Goal: Transaction & Acquisition: Purchase product/service

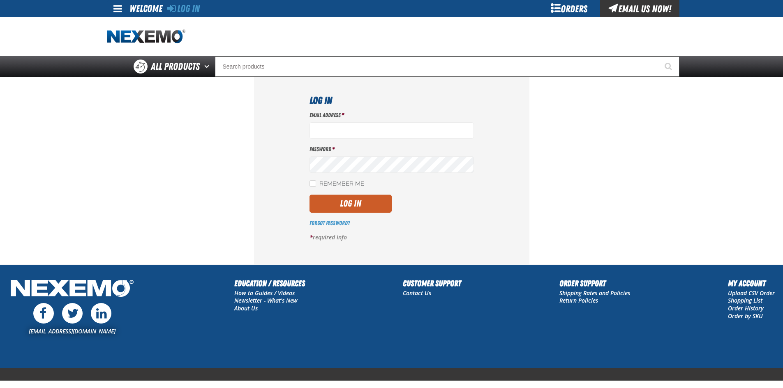
type input "myousif@vtaig.com"
click at [322, 187] on label "Remember Me" at bounding box center [336, 184] width 55 height 8
click at [316, 187] on input "Remember Me" at bounding box center [312, 183] width 7 height 7
checkbox input "true"
click at [347, 208] on button "Log In" at bounding box center [350, 204] width 82 height 18
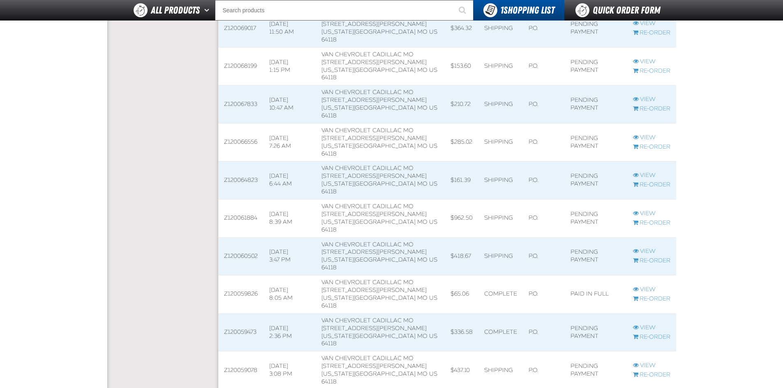
scroll to position [863, 0]
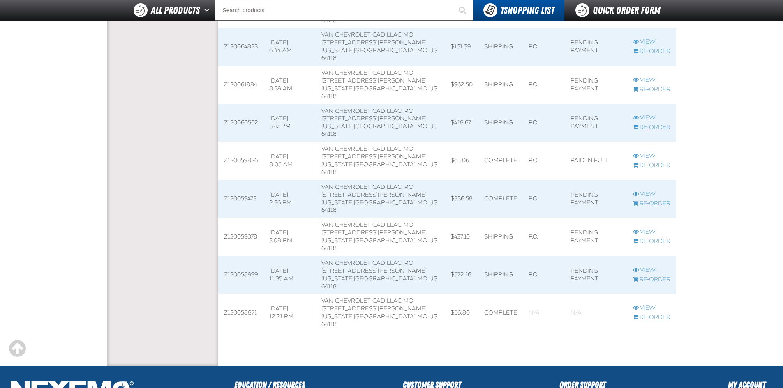
click at [315, 311] on td "[DATE] 12:21 PM" at bounding box center [289, 313] width 52 height 38
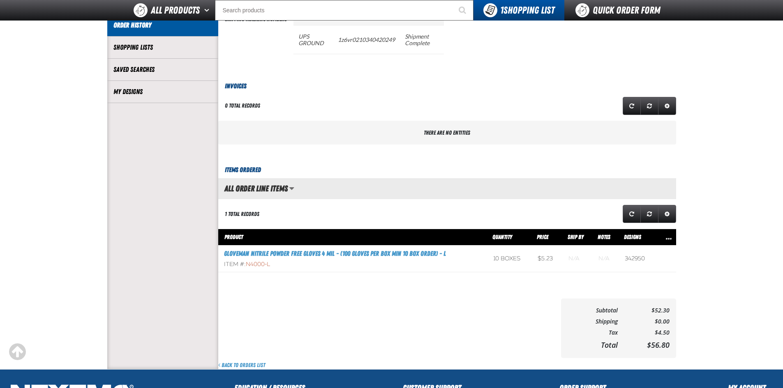
scroll to position [41, 0]
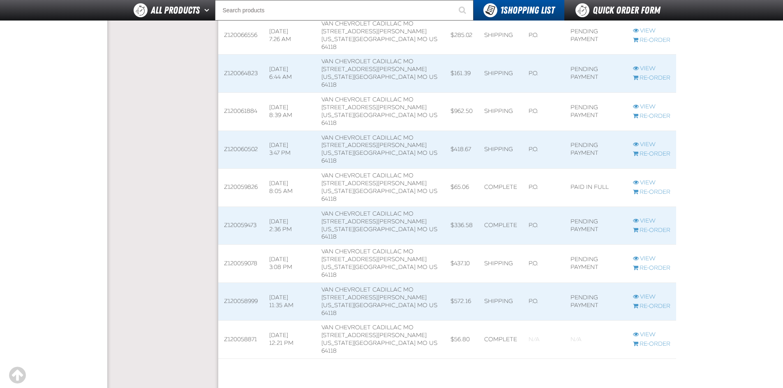
scroll to position [822, 0]
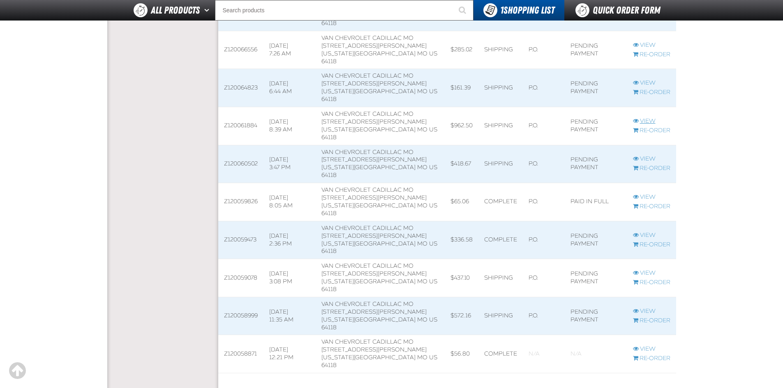
click at [648, 119] on link "View" at bounding box center [651, 122] width 37 height 8
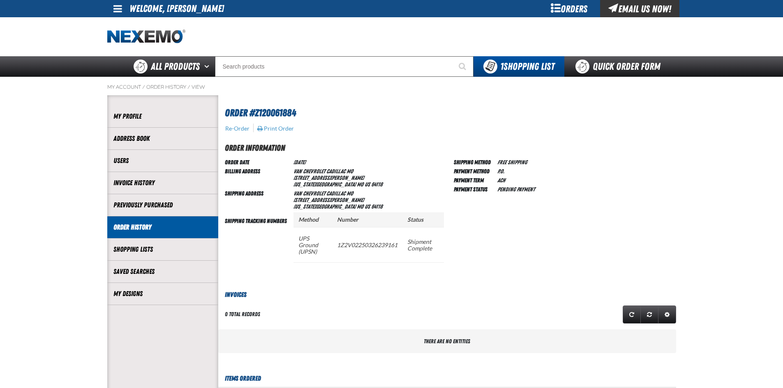
click at [582, 14] on div "Orders" at bounding box center [569, 8] width 62 height 17
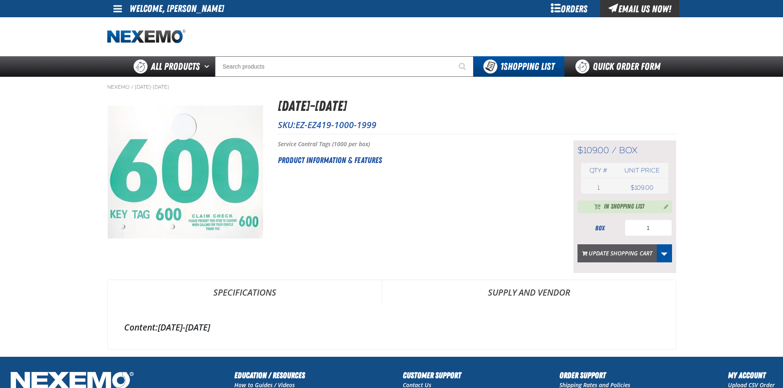
click at [619, 255] on button "Update Shopping Cart" at bounding box center [616, 254] width 79 height 18
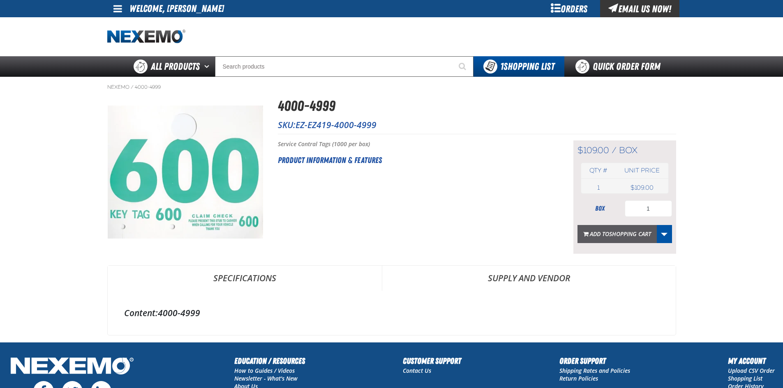
click at [614, 237] on span "Shopping Cart" at bounding box center [630, 234] width 42 height 8
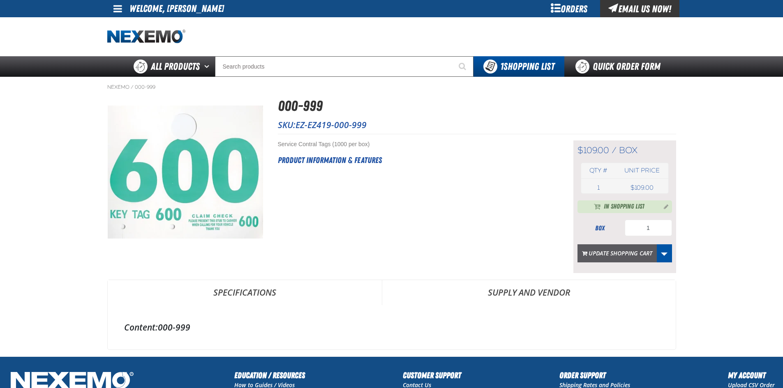
click at [644, 254] on button "Update Shopping Cart" at bounding box center [616, 254] width 79 height 18
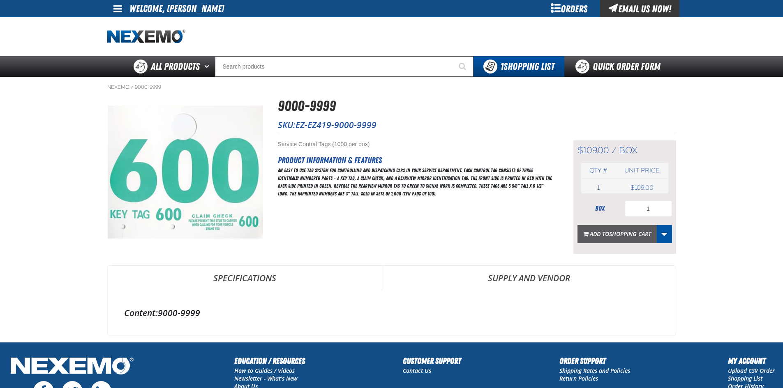
drag, startPoint x: 606, startPoint y: 234, endPoint x: 634, endPoint y: 26, distance: 209.8
click at [608, 231] on span "Add to Shopping Cart" at bounding box center [620, 234] width 61 height 8
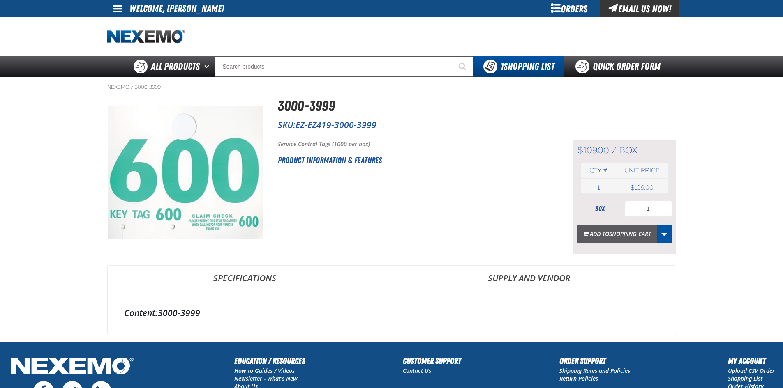
click at [616, 240] on button "Add to Shopping Cart" at bounding box center [616, 234] width 79 height 18
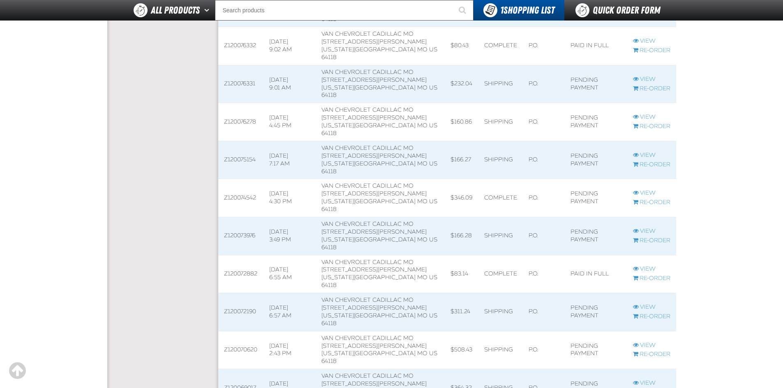
scroll to position [370, 0]
click at [641, 194] on link "View" at bounding box center [651, 193] width 37 height 8
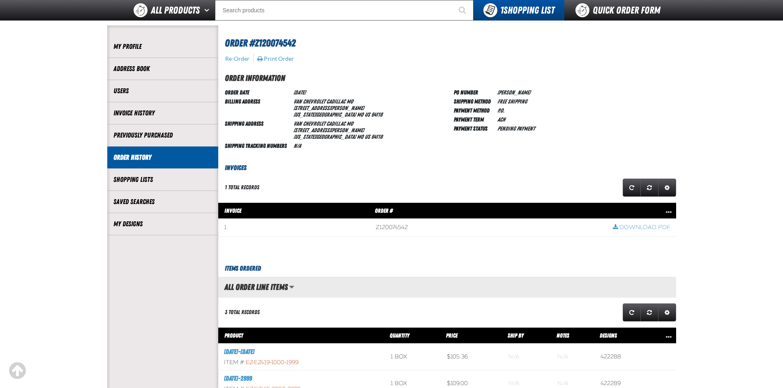
scroll to position [205, 0]
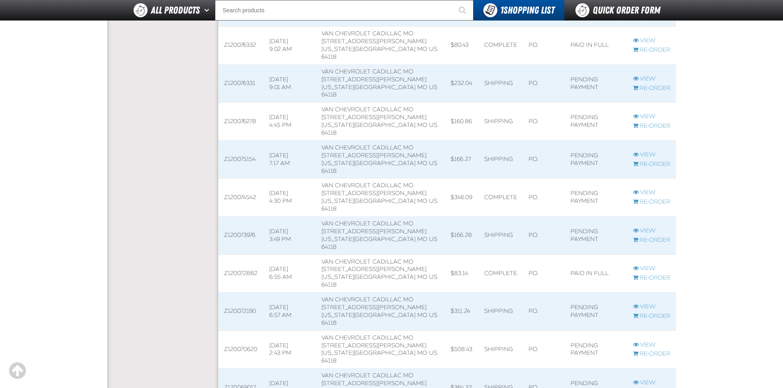
scroll to position [0, 0]
click at [642, 306] on link "View" at bounding box center [651, 307] width 37 height 8
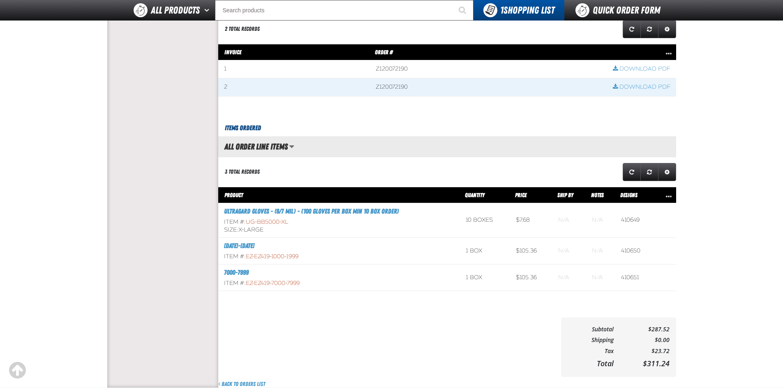
scroll to position [288, 0]
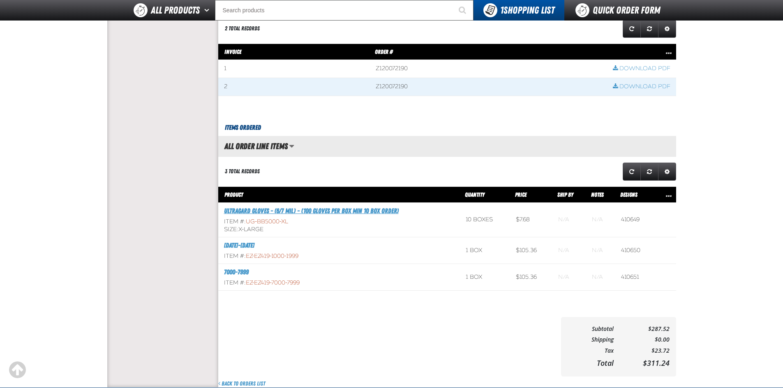
click at [359, 212] on link "Ultragard gloves - (6/7 mil) - (100 gloves per box MIN 10 box order)" at bounding box center [311, 211] width 175 height 8
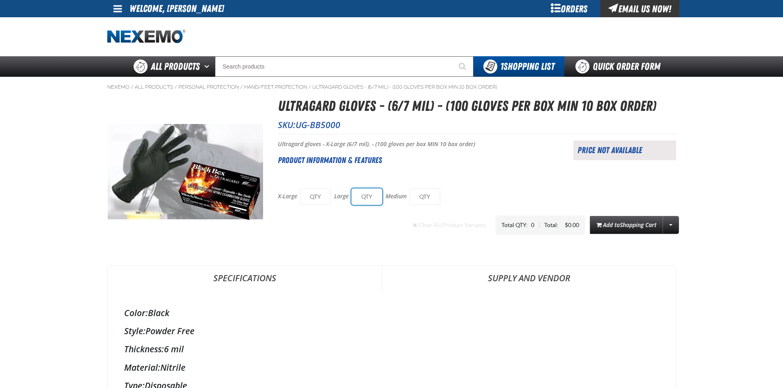
click at [378, 196] on input "text" at bounding box center [366, 197] width 31 height 16
type input "10"
click at [319, 196] on input "text" at bounding box center [315, 197] width 31 height 16
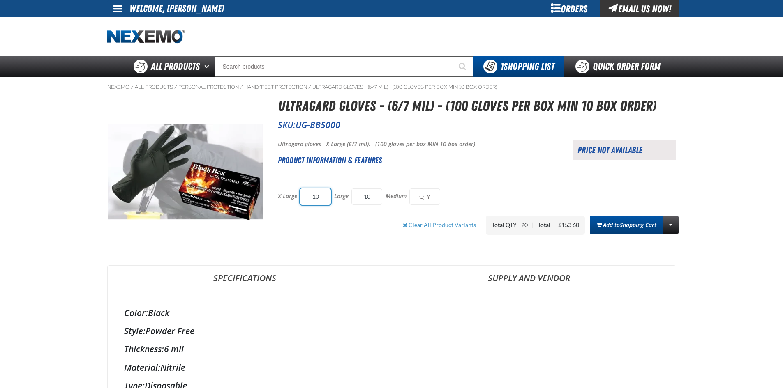
type input "10"
click at [644, 226] on span "Shopping Cart" at bounding box center [638, 225] width 37 height 8
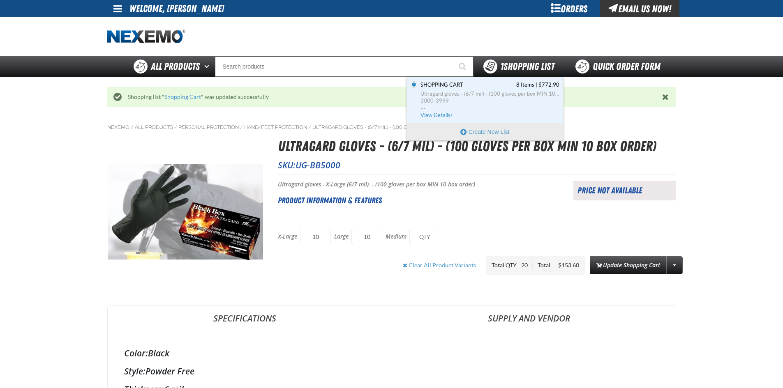
click at [532, 67] on span "1 Shopping List" at bounding box center [527, 67] width 54 height 12
click at [437, 113] on span "View Details" at bounding box center [436, 115] width 33 height 6
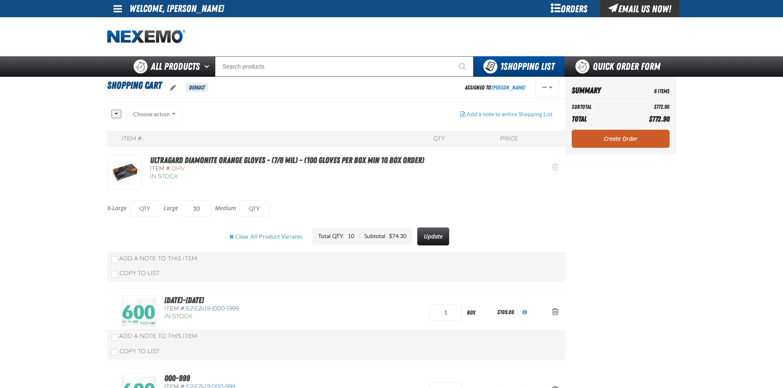
click at [553, 165] on span "Action Remove Ultragard Diamonite Orange Gloves - (7/8 mil) - (100 gloves per b…" at bounding box center [555, 167] width 7 height 8
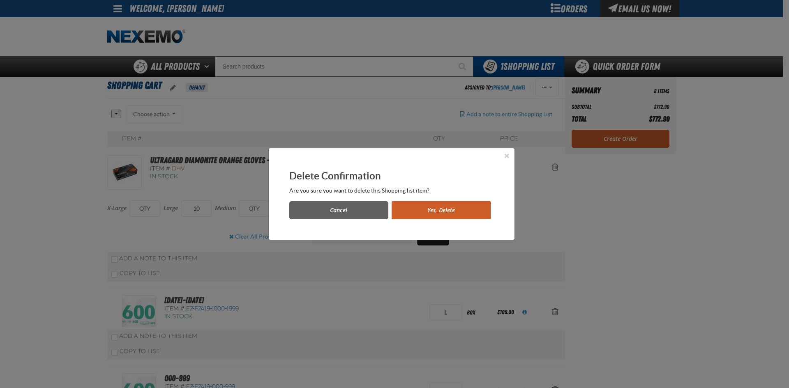
click at [425, 208] on button "Yes, Delete" at bounding box center [441, 210] width 99 height 18
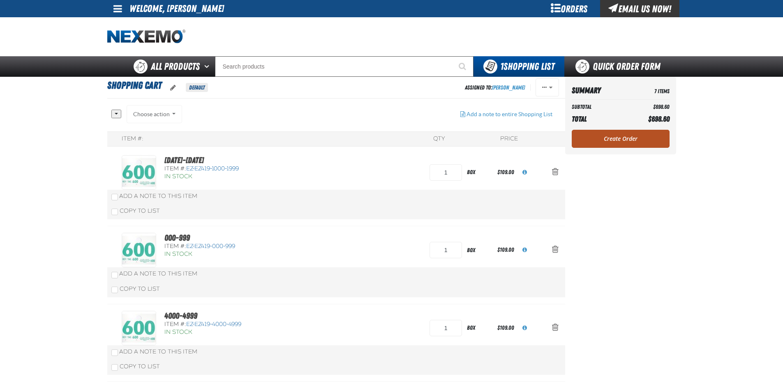
click at [631, 143] on link "Create Order" at bounding box center [621, 139] width 98 height 18
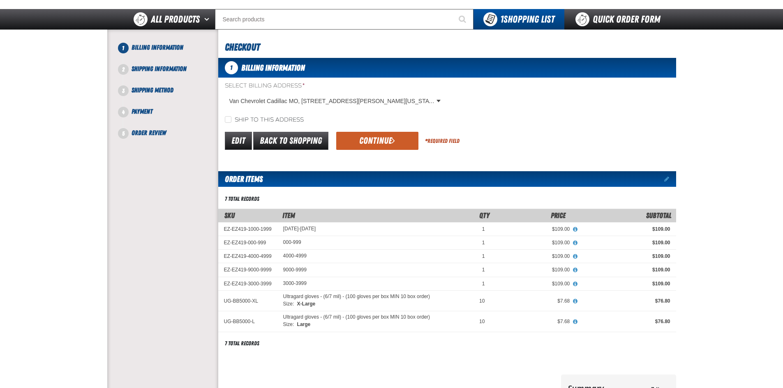
scroll to position [41, 0]
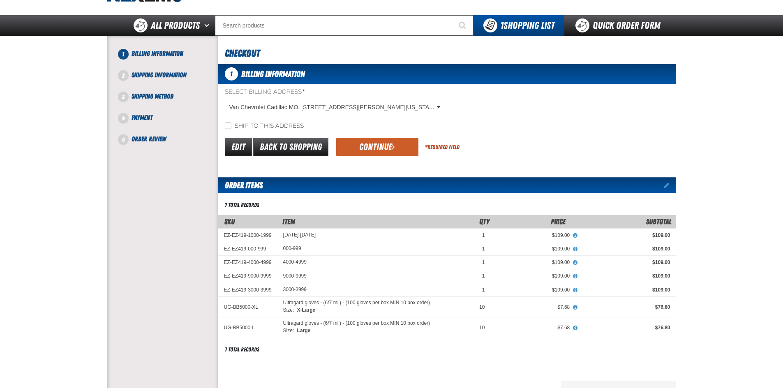
click at [231, 125] on label "Ship to this address" at bounding box center [264, 126] width 79 height 8
click at [231, 125] on input "Ship to this address" at bounding box center [228, 125] width 7 height 7
checkbox input "true"
click at [394, 149] on span "submit" at bounding box center [393, 146] width 3 height 9
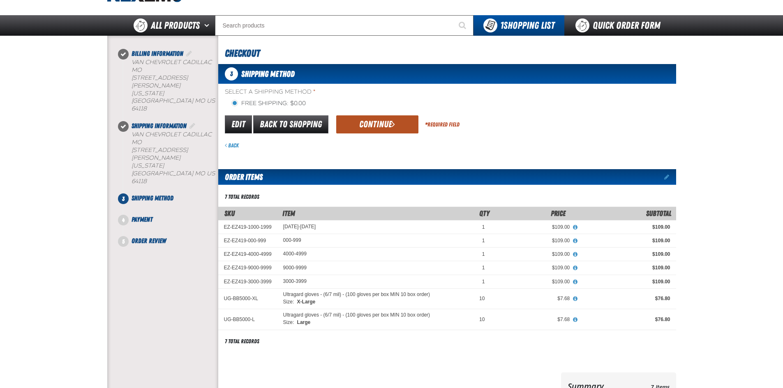
click at [392, 121] on span "submit" at bounding box center [393, 124] width 3 height 9
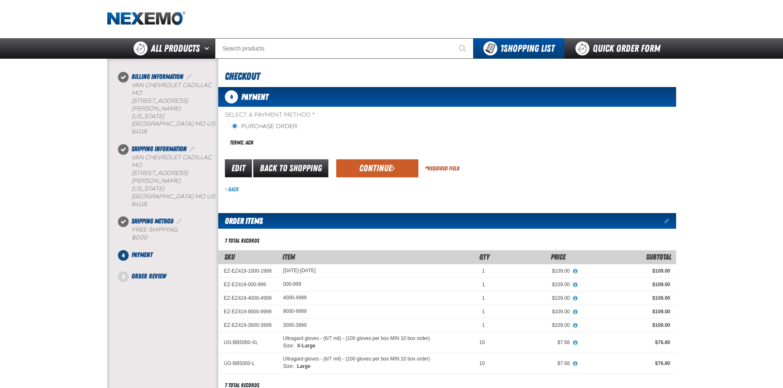
scroll to position [17, 0]
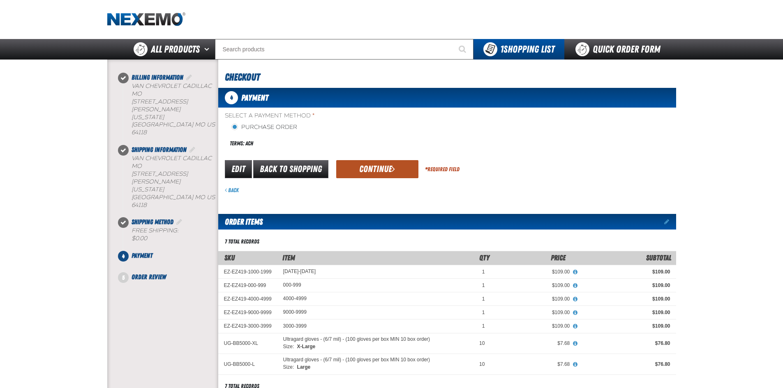
click at [387, 168] on button "Continue" at bounding box center [377, 169] width 82 height 18
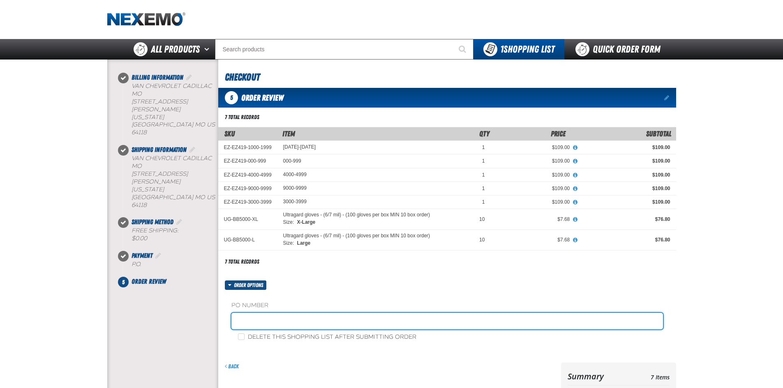
click at [272, 318] on input "text" at bounding box center [447, 321] width 432 height 16
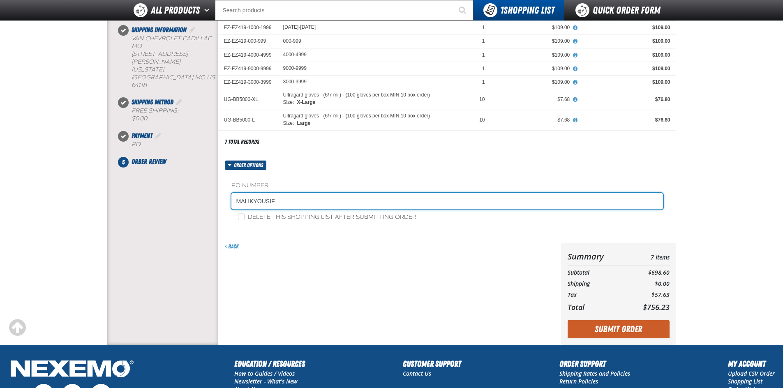
scroll to position [223, 0]
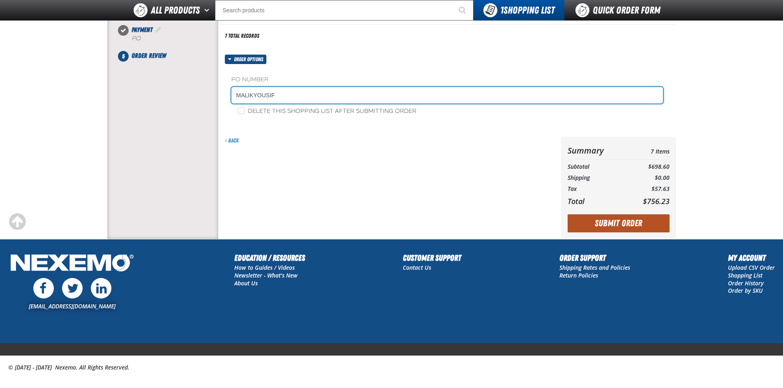
type input "MALIKYOUSIF"
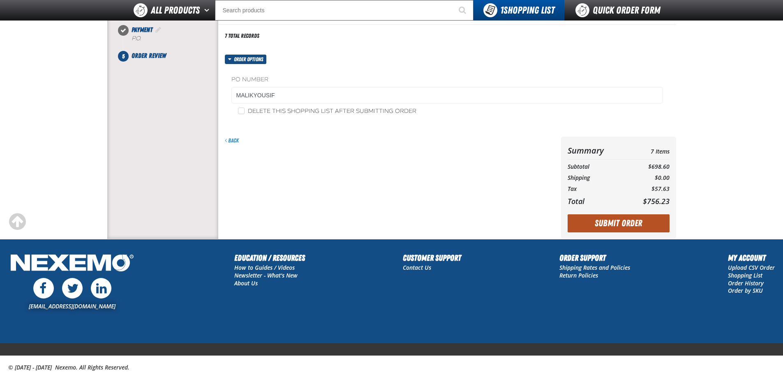
click at [630, 227] on button "Submit Order" at bounding box center [619, 224] width 102 height 18
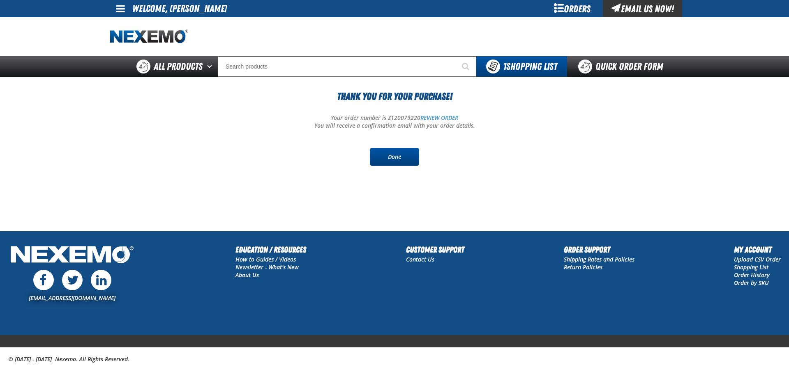
click at [397, 162] on link "Done" at bounding box center [394, 157] width 49 height 18
